Goal: Information Seeking & Learning: Learn about a topic

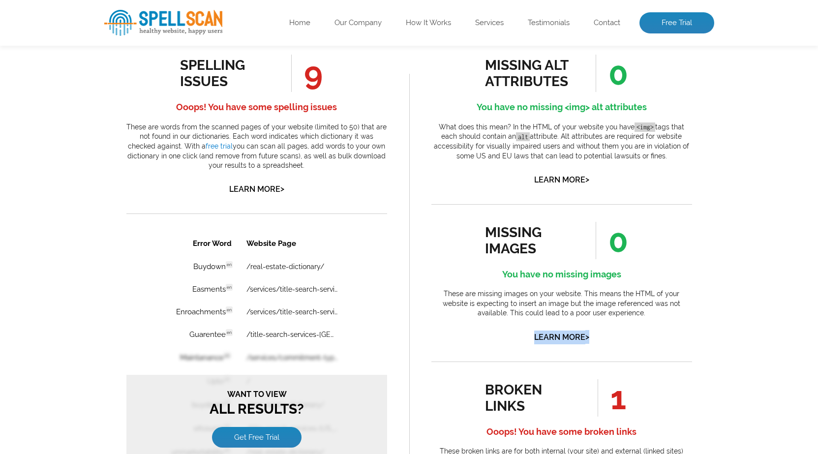
drag, startPoint x: 424, startPoint y: 380, endPoint x: 423, endPoint y: 389, distance: 8.9
click at [422, 386] on div "missing alt attributes 0 You have no missing <img> alt attributes What does thi…" at bounding box center [561, 444] width 305 height 824
drag, startPoint x: 410, startPoint y: 63, endPoint x: 403, endPoint y: 67, distance: 8.2
drag, startPoint x: 403, startPoint y: 67, endPoint x: 704, endPoint y: 153, distance: 312.9
click at [704, 153] on div "missing alt attributes 0 You have no missing <img> alt attributes What does thi…" at bounding box center [561, 444] width 305 height 824
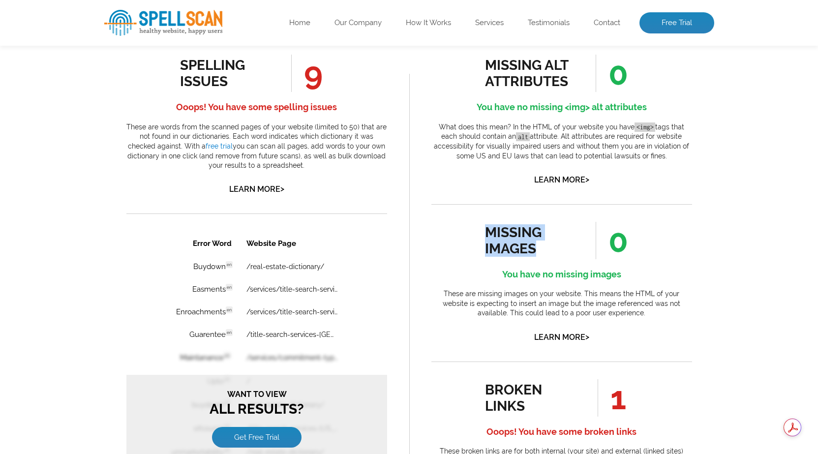
drag, startPoint x: 535, startPoint y: 251, endPoint x: 485, endPoint y: 231, distance: 54.1
click at [485, 231] on div "missing images" at bounding box center [529, 240] width 89 height 32
drag, startPoint x: 485, startPoint y: 231, endPoint x: 524, endPoint y: 246, distance: 42.0
click at [524, 246] on div "missing images" at bounding box center [529, 240] width 89 height 32
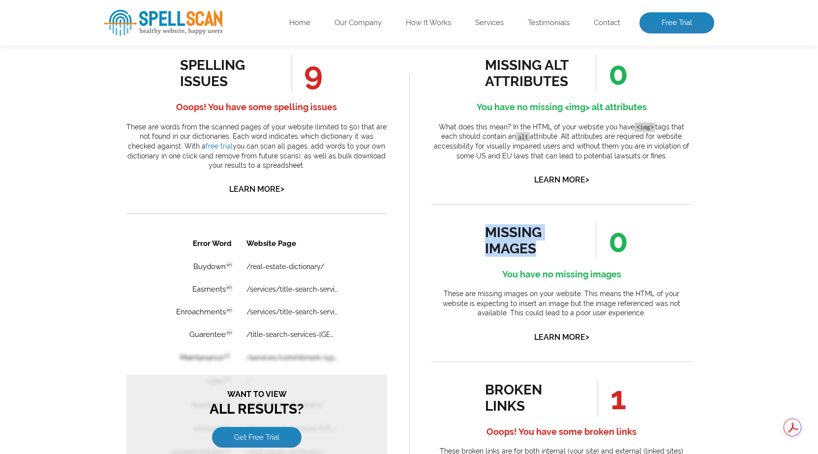
click at [546, 241] on div "missing images" at bounding box center [529, 240] width 89 height 32
drag, startPoint x: 664, startPoint y: 157, endPoint x: 441, endPoint y: 128, distance: 225.1
click at [441, 128] on p "What does this mean? In the HTML of your website you have <img> tags that each …" at bounding box center [561, 141] width 261 height 38
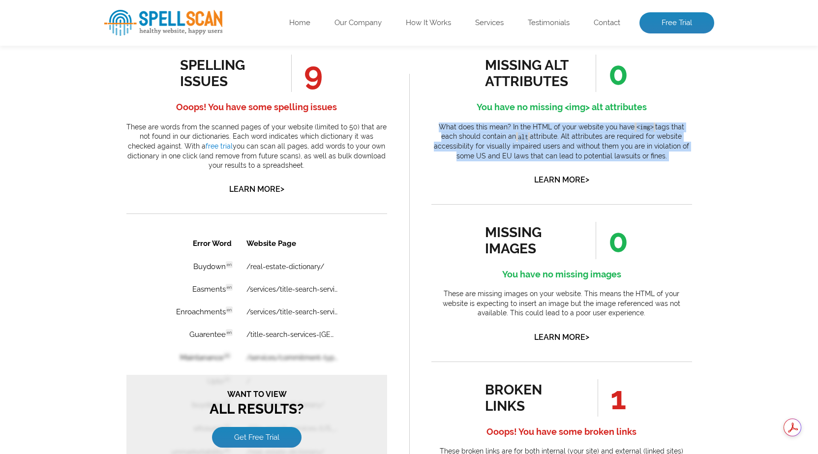
drag, startPoint x: 441, startPoint y: 128, endPoint x: 663, endPoint y: 156, distance: 224.0
click at [663, 156] on p "What does this mean? In the HTML of your website you have <img> tags that each …" at bounding box center [561, 141] width 261 height 38
click at [675, 158] on p "What does this mean? In the HTML of your website you have <img> tags that each …" at bounding box center [561, 141] width 261 height 38
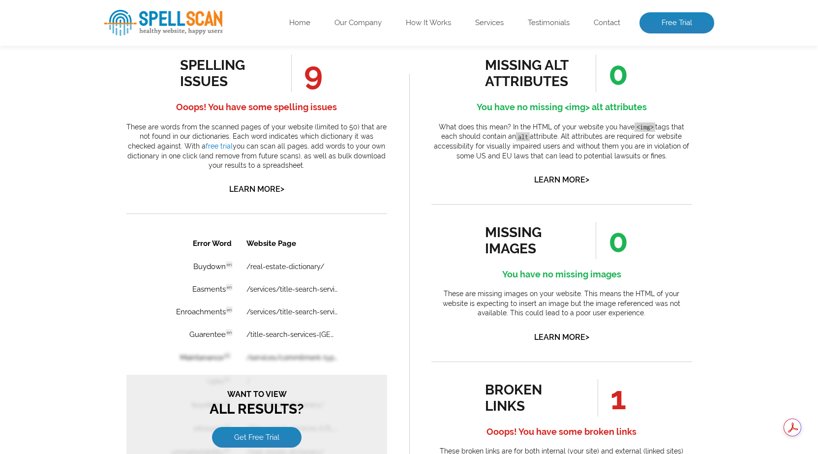
drag, startPoint x: 305, startPoint y: 75, endPoint x: 321, endPoint y: 77, distance: 15.9
click at [321, 77] on span "9" at bounding box center [306, 73] width 31 height 37
drag, startPoint x: 615, startPoint y: 67, endPoint x: 630, endPoint y: 88, distance: 25.0
click at [630, 88] on li "0" at bounding box center [605, 73] width 64 height 37
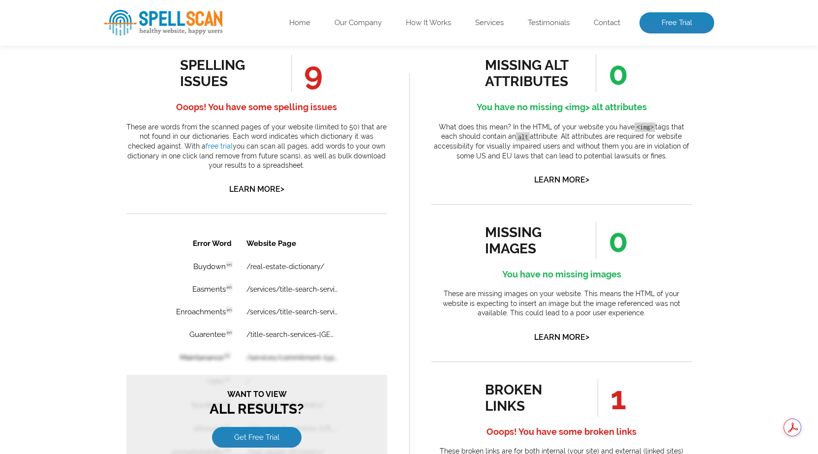
click at [619, 162] on div "missing alt attributes 0 You have no missing <img> alt attributes What does thi…" at bounding box center [561, 121] width 261 height 132
drag, startPoint x: 621, startPoint y: 245, endPoint x: 608, endPoint y: 246, distance: 13.3
click at [608, 246] on span "0" at bounding box center [611, 240] width 32 height 37
click at [600, 115] on h4 "You have no missing images" at bounding box center [561, 107] width 261 height 16
drag, startPoint x: 623, startPoint y: 406, endPoint x: 569, endPoint y: 403, distance: 53.7
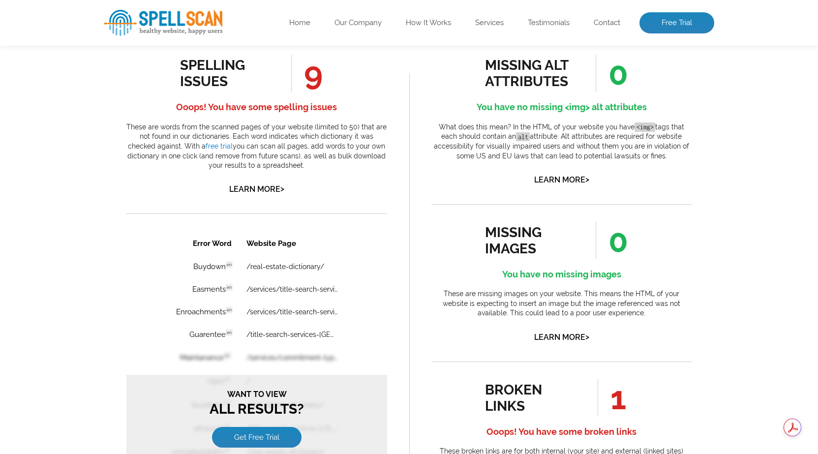
click at [592, 406] on li "1" at bounding box center [605, 397] width 64 height 37
click at [346, 366] on table "Error Word Website Page Buydown en Discovered: [DATE] scan Dictionaries: en /re…" at bounding box center [255, 359] width 211 height 257
